Goal: Task Accomplishment & Management: Manage account settings

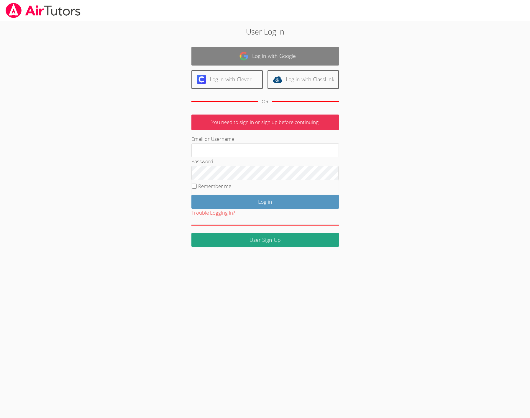
click at [259, 51] on link "Log in with Google" at bounding box center [266, 56] width 148 height 19
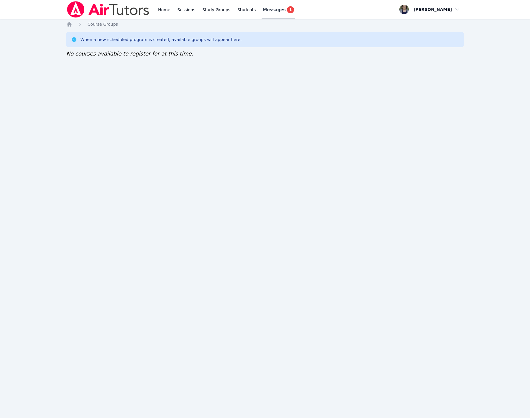
click at [274, 7] on div "Messages 1" at bounding box center [278, 9] width 31 height 7
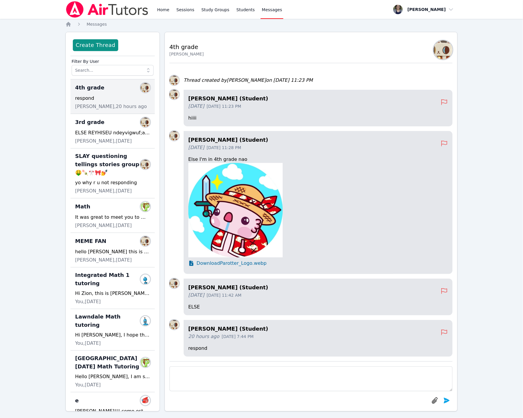
click at [89, 98] on div "respond" at bounding box center [112, 98] width 75 height 7
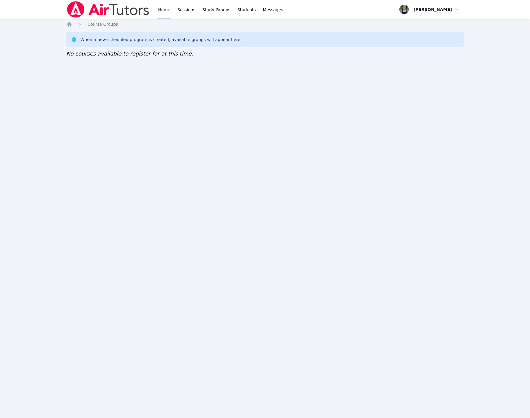
click at [161, 10] on link "Home" at bounding box center [164, 9] width 14 height 19
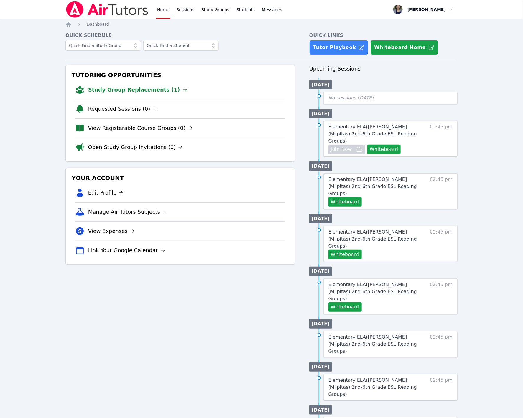
click at [147, 88] on link "Study Group Replacements (1)" at bounding box center [137, 90] width 99 height 8
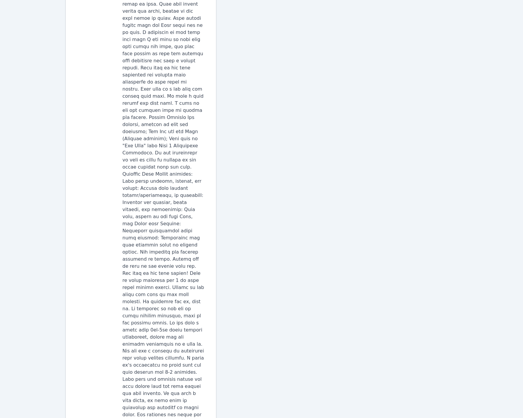
scroll to position [240, 0]
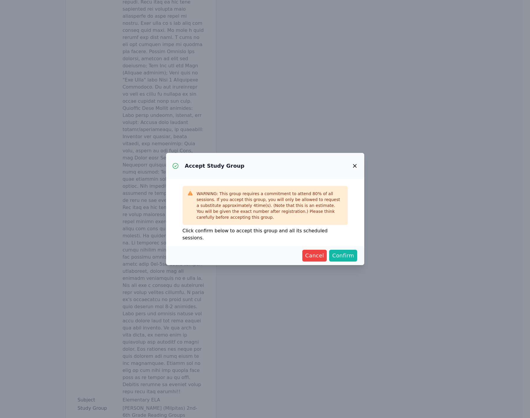
click at [338, 251] on span "Confirm" at bounding box center [343, 255] width 22 height 8
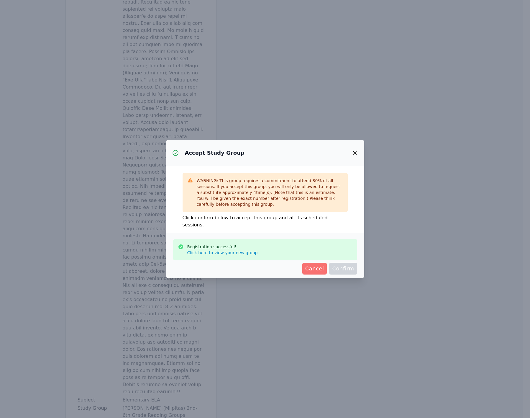
click at [321, 264] on span "Cancel" at bounding box center [314, 268] width 19 height 8
